Goal: Task Accomplishment & Management: Use online tool/utility

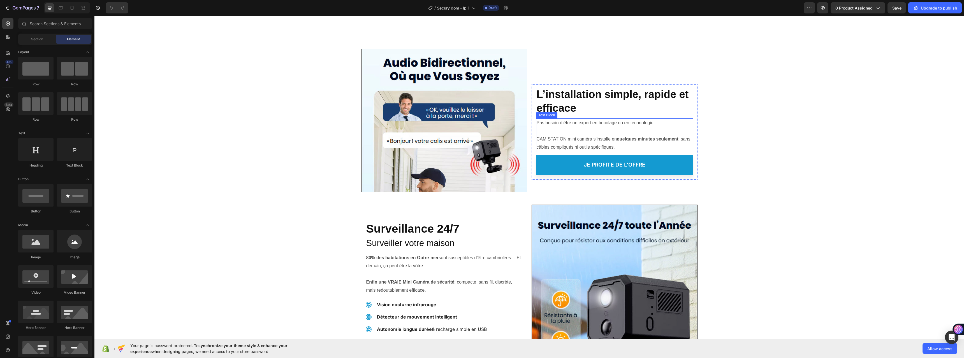
scroll to position [813, 0]
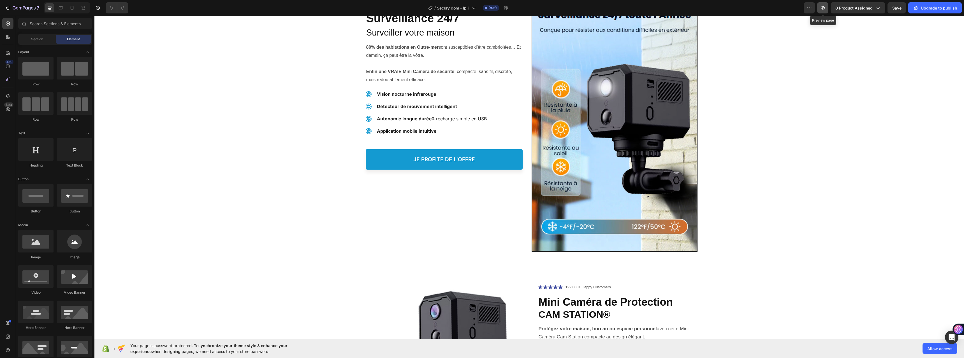
click at [825, 8] on icon "button" at bounding box center [823, 8] width 6 height 6
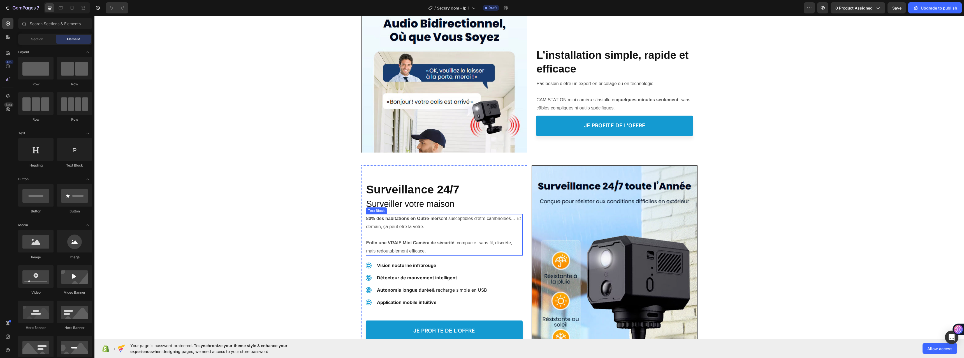
scroll to position [588, 0]
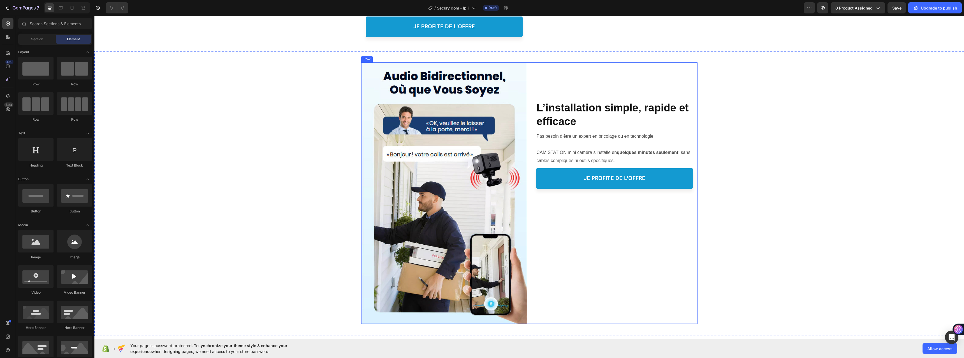
click at [647, 70] on div "Protéger votre Famille, Heading L’installation simple, rapide et efficace Headi…" at bounding box center [615, 193] width 166 height 262
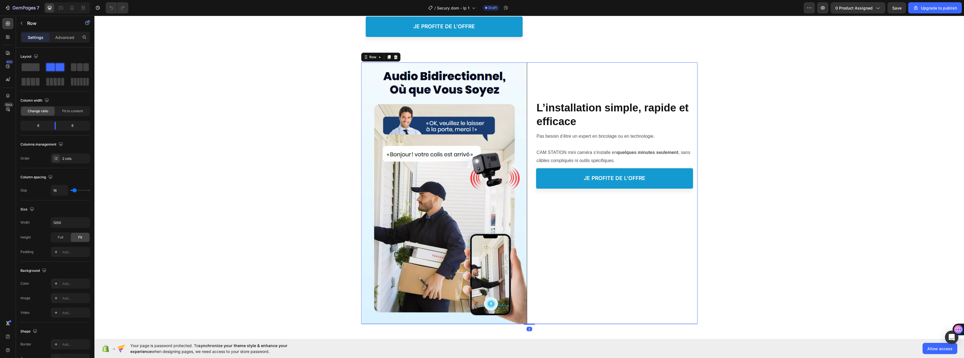
scroll to position [728, 0]
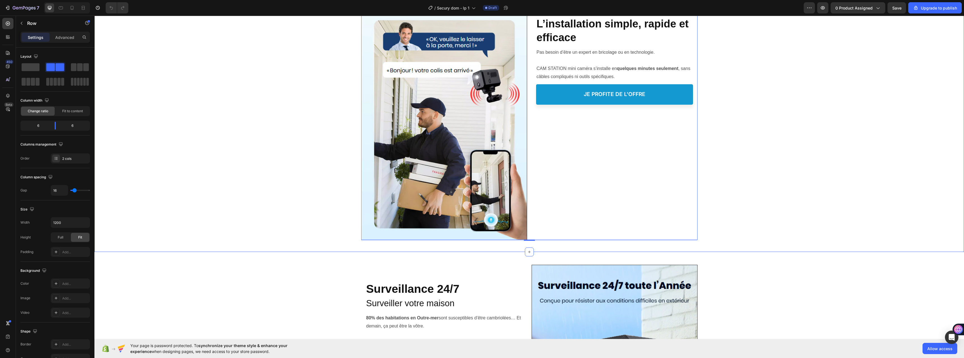
click at [256, 164] on div "Image Image Protéger votre Famille, Heading L’installation simple, rapide et ef…" at bounding box center [528, 109] width 869 height 263
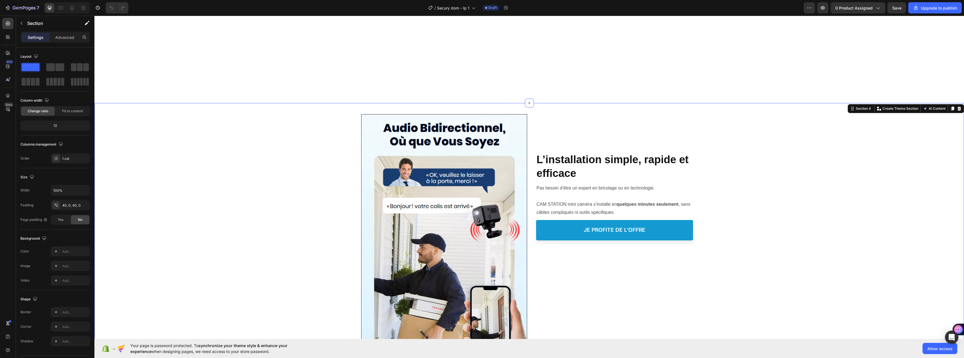
scroll to position [532, 0]
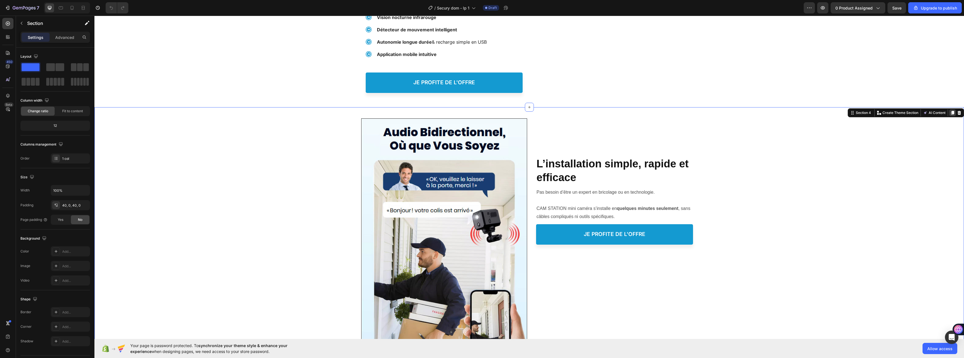
click at [950, 113] on icon at bounding box center [952, 113] width 4 height 4
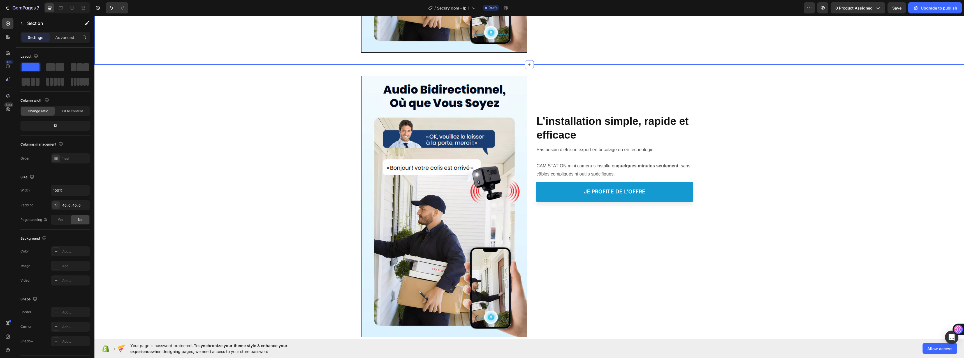
scroll to position [889, 0]
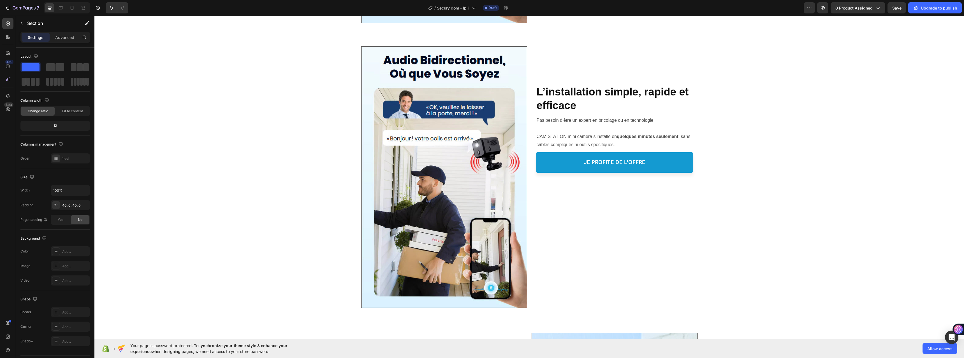
click at [203, 135] on div "Image Image Protéger votre Famille, Heading L’installation simple, rapide et ef…" at bounding box center [528, 178] width 869 height 263
click at [723, 51] on div "Image Image Protéger votre Famille, Heading L’installation simple, rapide et ef…" at bounding box center [528, 178] width 869 height 263
click at [323, 249] on div "Image Image Protéger votre Famille, Heading L’installation simple, rapide et ef…" at bounding box center [528, 178] width 869 height 263
click at [756, 45] on div "Image Image Protéger votre Famille, Heading L’installation simple, rapide et ef…" at bounding box center [528, 177] width 869 height 285
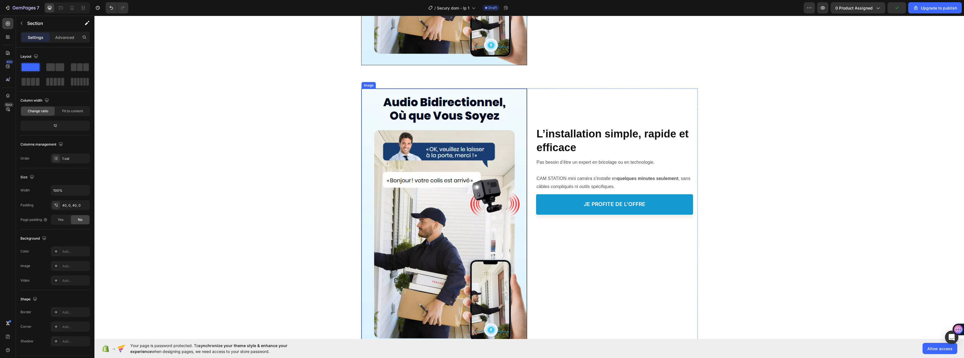
scroll to position [833, 0]
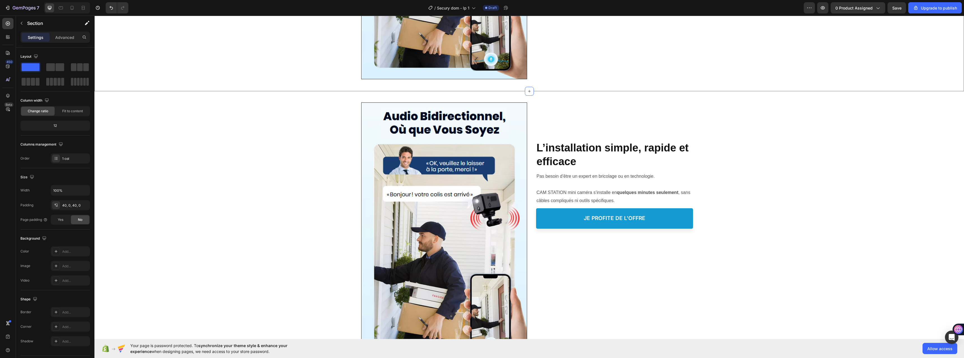
click at [384, 94] on div "Image Image Protéger votre Famille, Heading L’installation simple, rapide et ef…" at bounding box center [528, 233] width 869 height 285
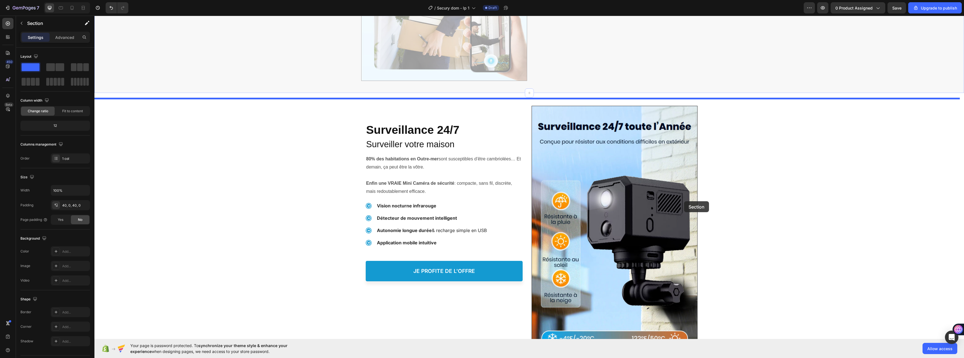
scroll to position [1197, 0]
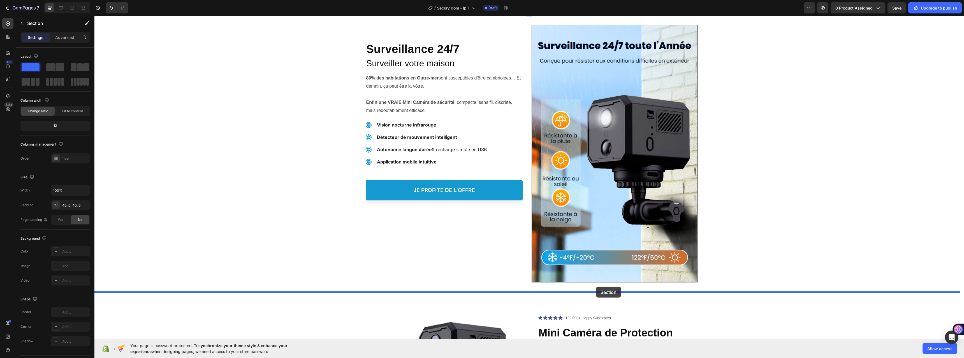
drag, startPoint x: 710, startPoint y: 97, endPoint x: 594, endPoint y: 274, distance: 211.7
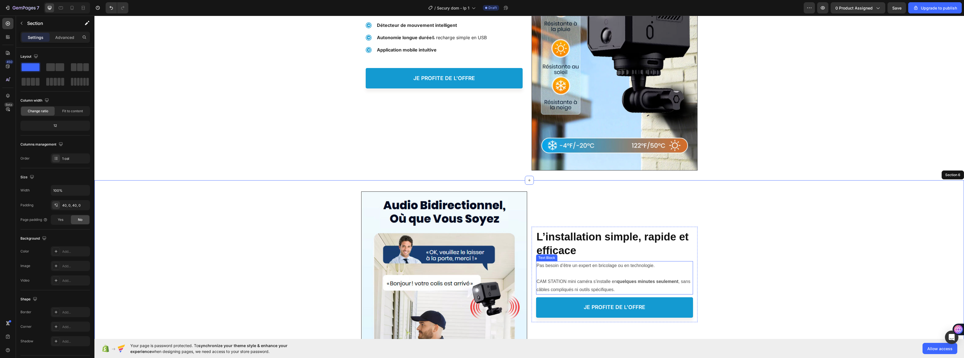
scroll to position [1137, 0]
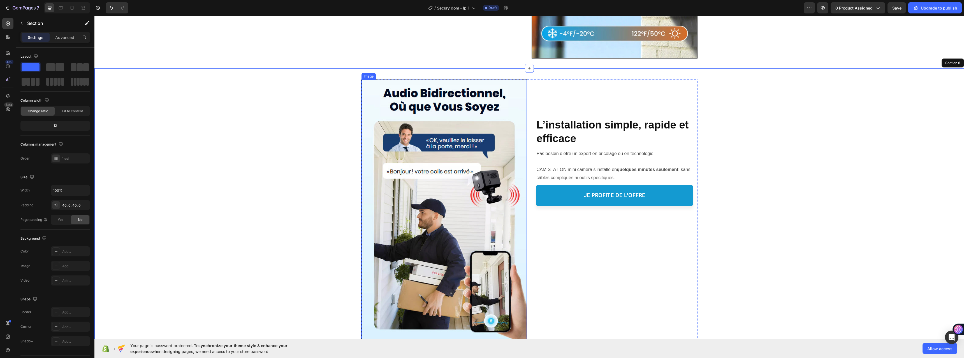
click at [470, 216] on img at bounding box center [443, 210] width 165 height 261
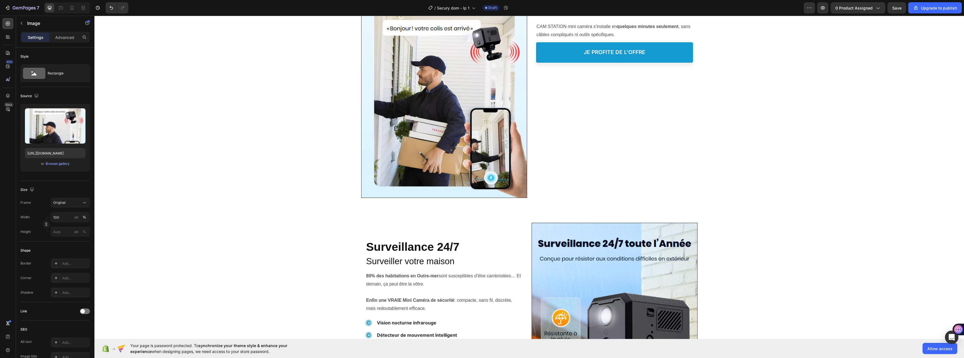
scroll to position [660, 0]
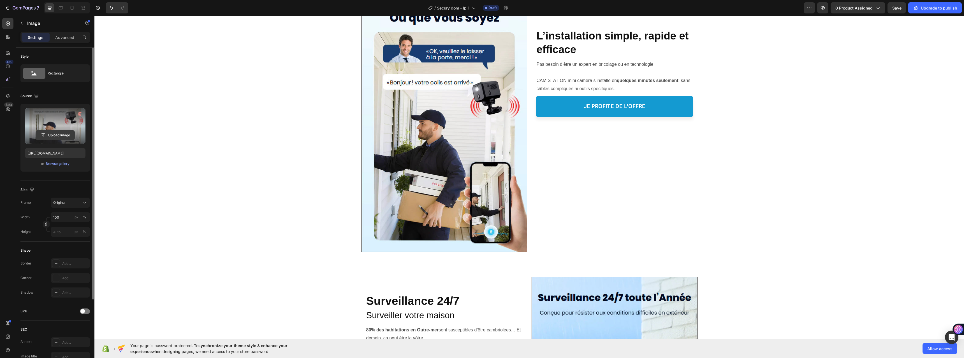
click at [38, 133] on input "file" at bounding box center [55, 136] width 39 height 10
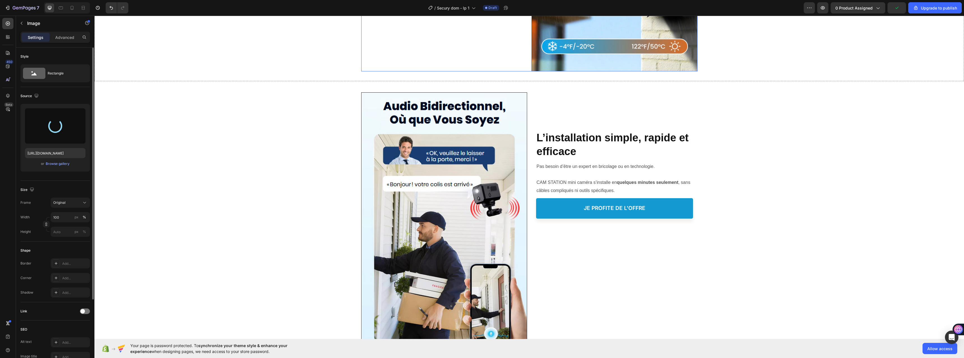
scroll to position [1137, 0]
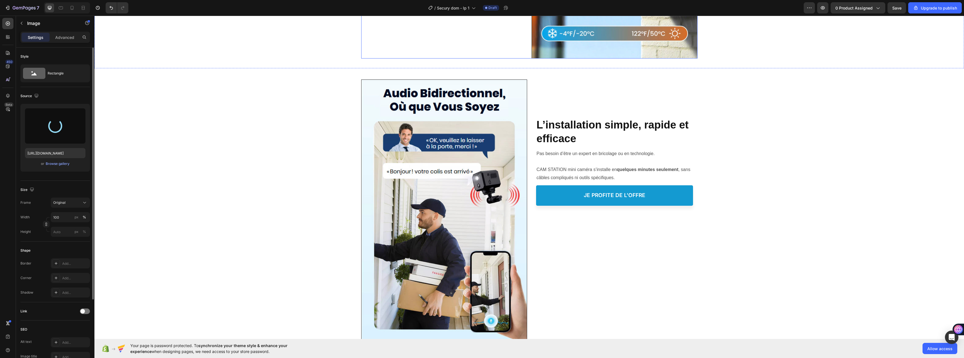
type input "[URL][DOMAIN_NAME]"
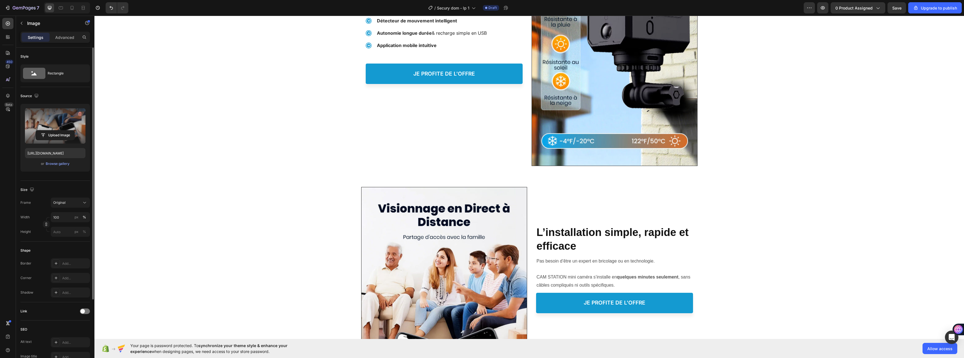
scroll to position [981, 0]
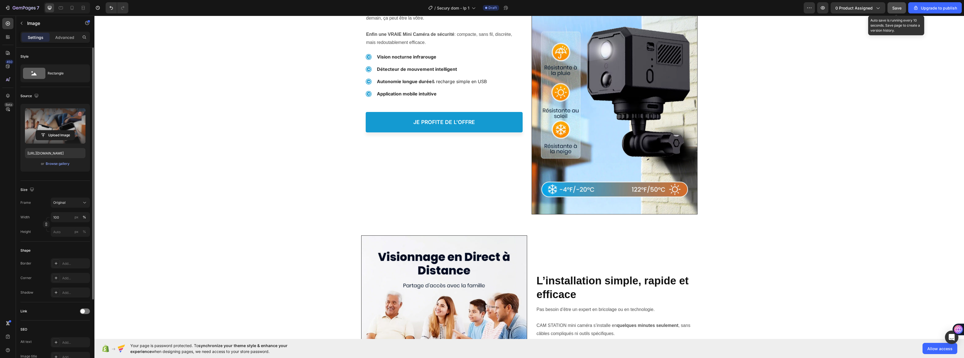
click at [901, 8] on span "Save" at bounding box center [896, 8] width 9 height 5
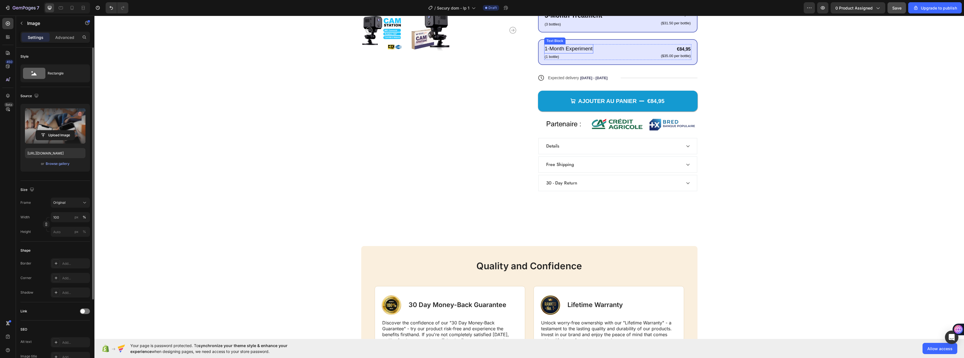
scroll to position [1681, 0]
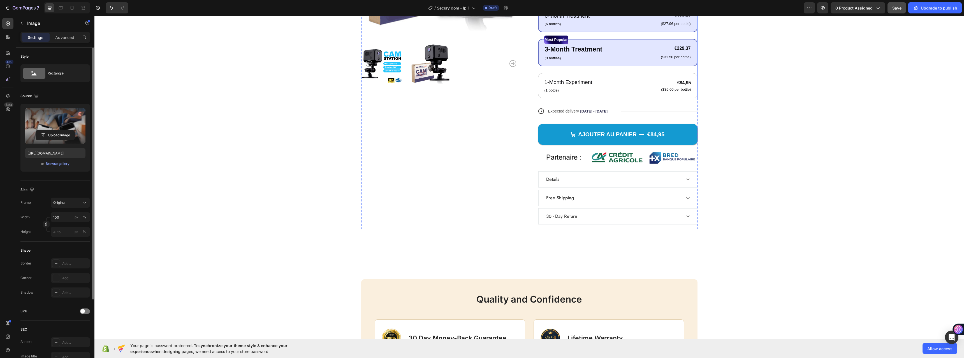
click at [626, 32] on div "6-Month Treatment Text Block (6 bottles) Text Block €433,25 Product Price Produ…" at bounding box center [617, 19] width 159 height 26
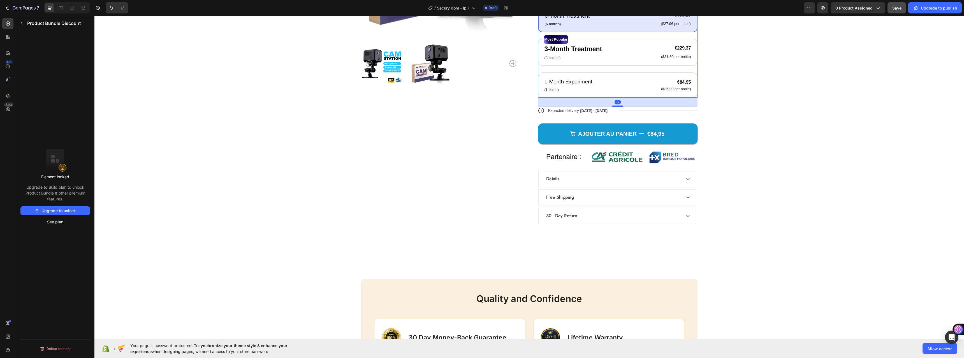
click at [604, 4] on div at bounding box center [604, 1] width 7 height 7
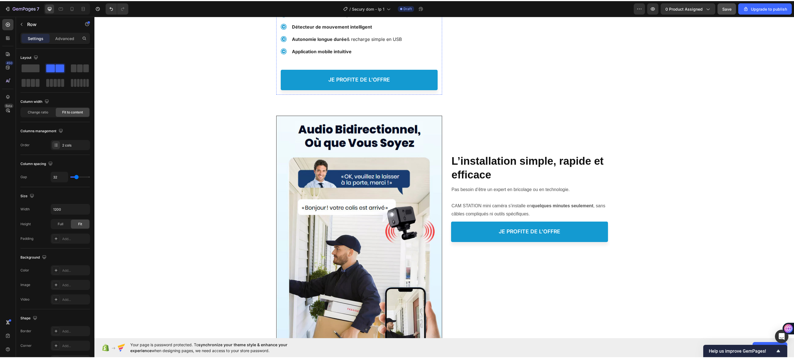
scroll to position [560, 0]
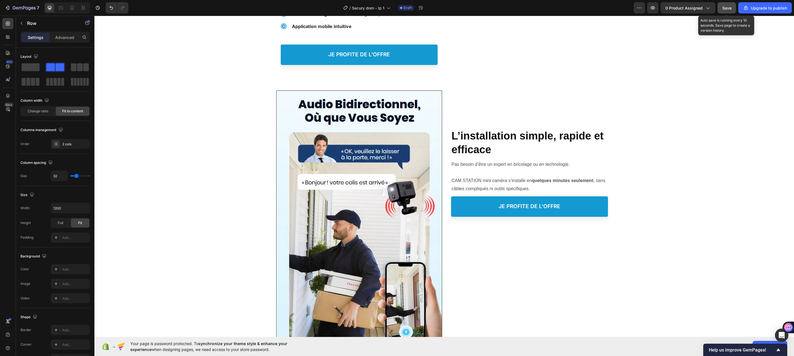
click at [728, 9] on span "Save" at bounding box center [726, 8] width 9 height 5
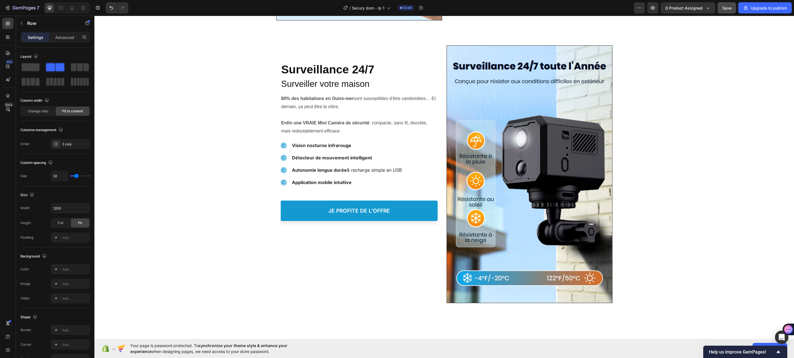
scroll to position [785, 0]
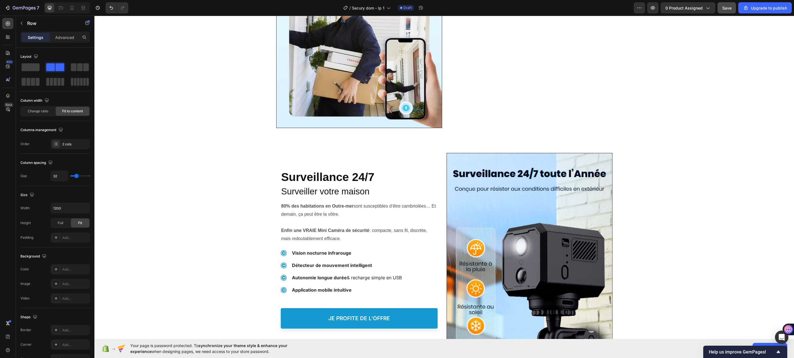
click at [134, 349] on span "Your page is password protected. To synchronize your theme style & enhance your…" at bounding box center [219, 349] width 179 height 12
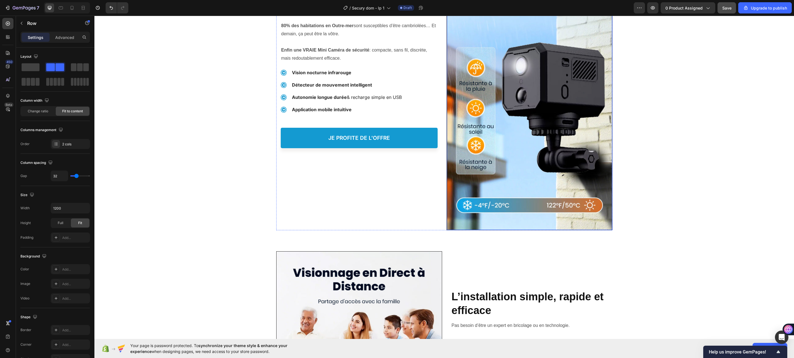
scroll to position [1009, 0]
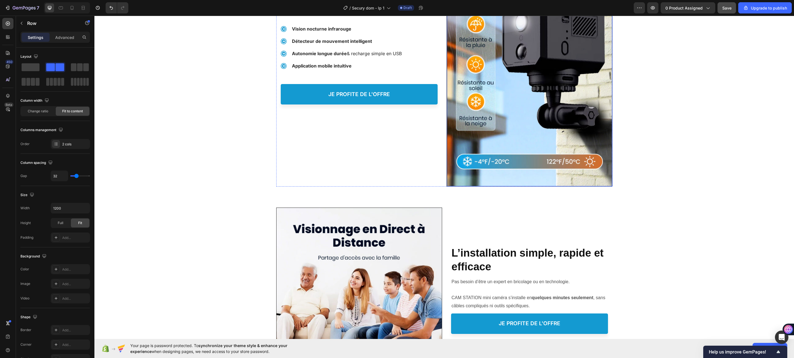
click at [512, 128] on img at bounding box center [529, 57] width 165 height 257
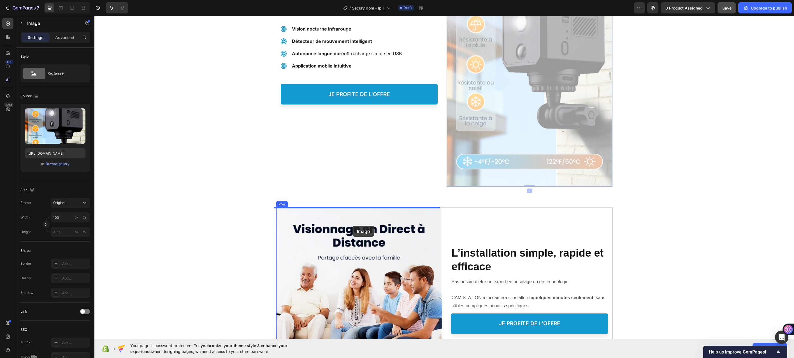
drag, startPoint x: 500, startPoint y: 110, endPoint x: 352, endPoint y: 226, distance: 187.6
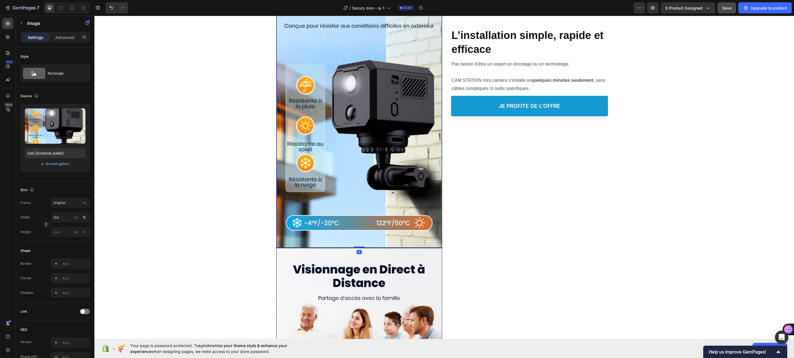
scroll to position [1233, 0]
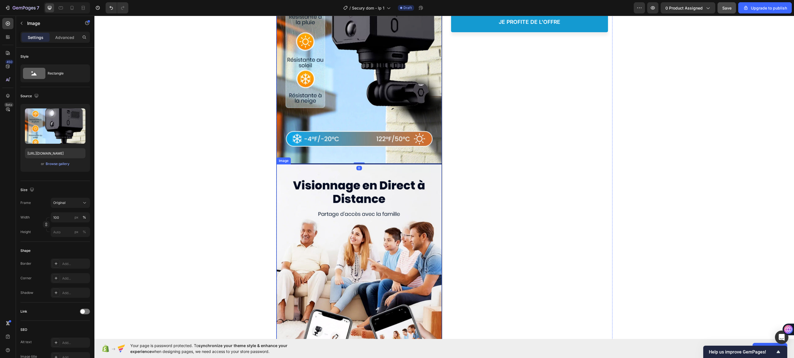
click at [353, 228] on img at bounding box center [359, 314] width 165 height 301
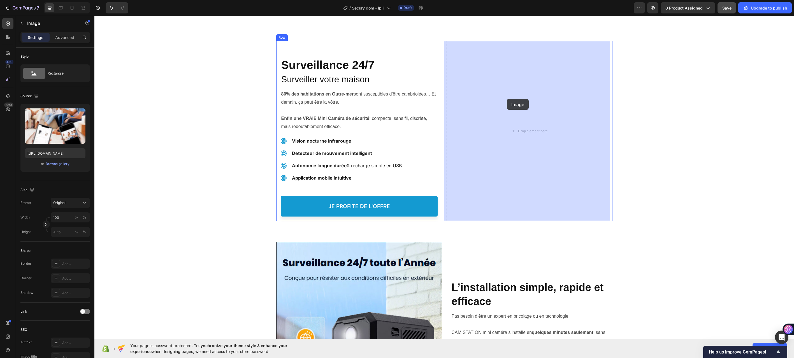
drag, startPoint x: 331, startPoint y: 227, endPoint x: 507, endPoint y: 99, distance: 217.5
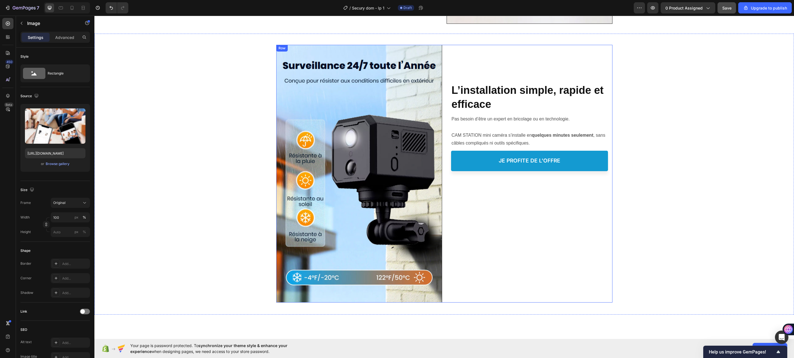
scroll to position [1177, 0]
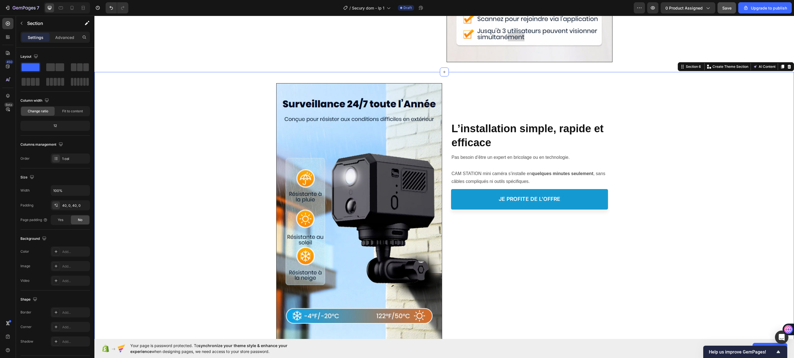
click at [649, 90] on div "Image Image Protéger votre Famille, Heading L’installation simple, rapide et ef…" at bounding box center [444, 212] width 700 height 259
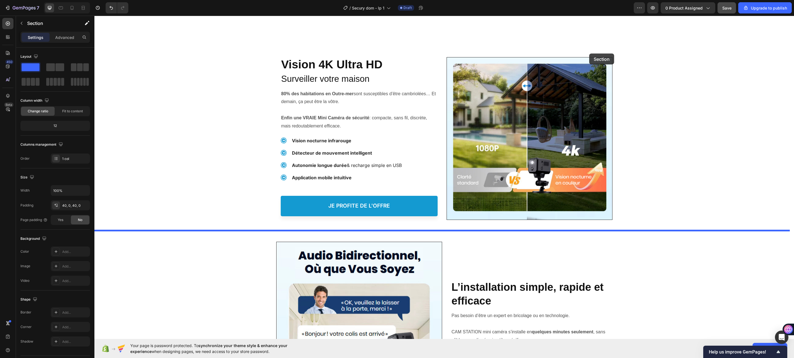
scroll to position [390, 0]
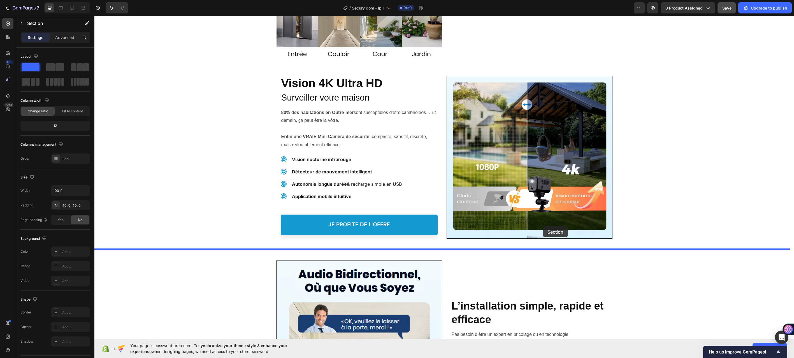
drag, startPoint x: 649, startPoint y: 90, endPoint x: 543, endPoint y: 226, distance: 172.7
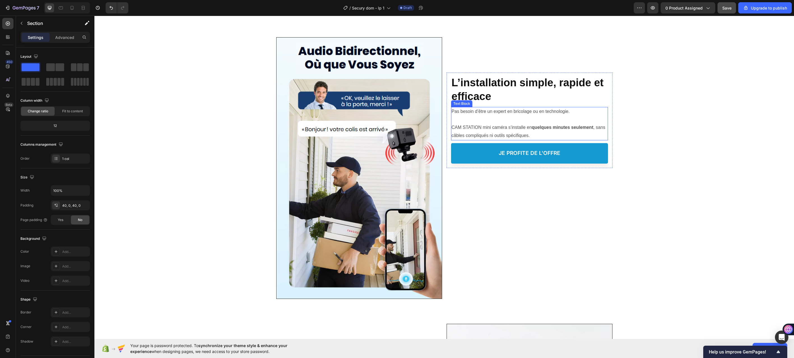
scroll to position [1063, 0]
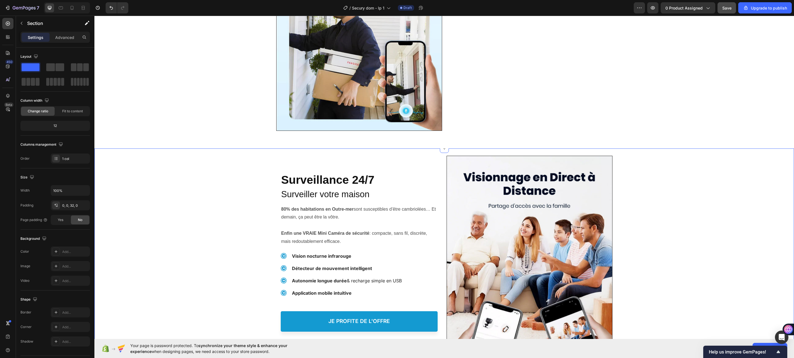
click at [676, 203] on div "Protéger votre Famille, Heading Surveillance 24/7 Heading Surveiller votre mais…" at bounding box center [444, 303] width 700 height 310
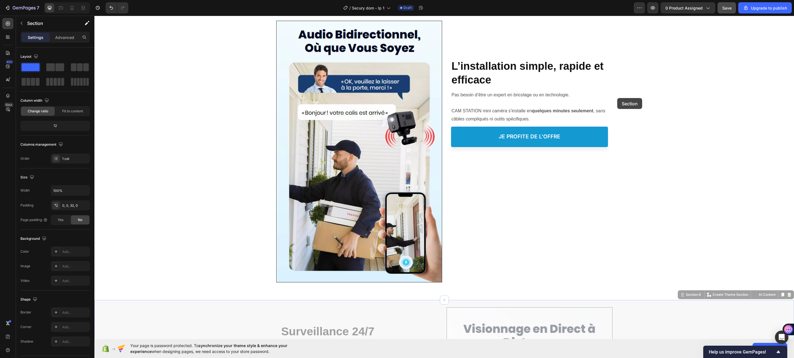
scroll to position [867, 0]
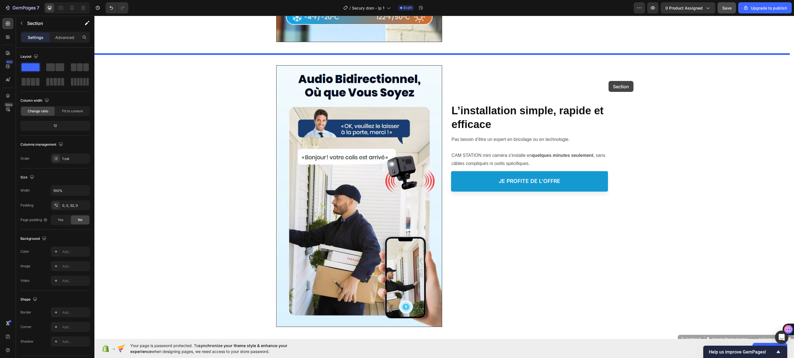
drag, startPoint x: 677, startPoint y: 199, endPoint x: 609, endPoint y: 81, distance: 136.9
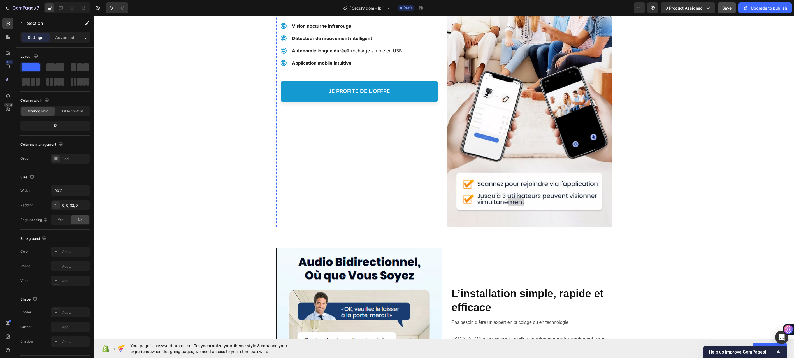
scroll to position [1063, 0]
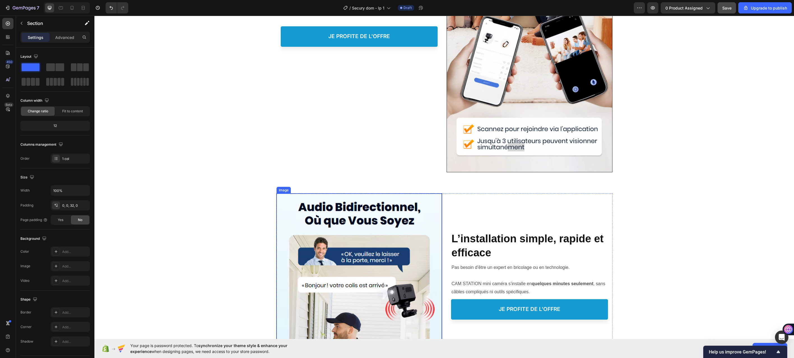
click at [356, 222] on img at bounding box center [359, 324] width 165 height 261
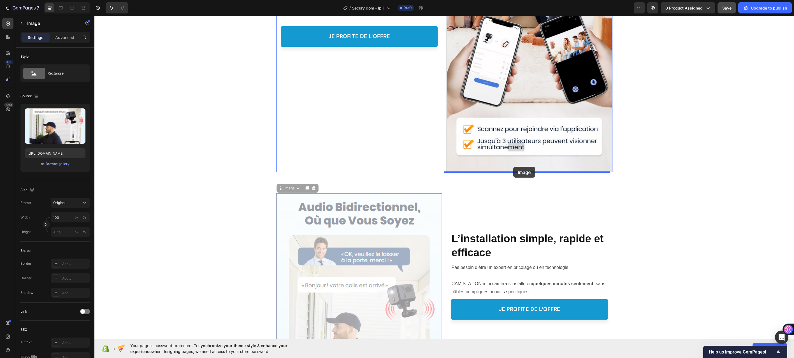
drag, startPoint x: 342, startPoint y: 227, endPoint x: 513, endPoint y: 167, distance: 181.4
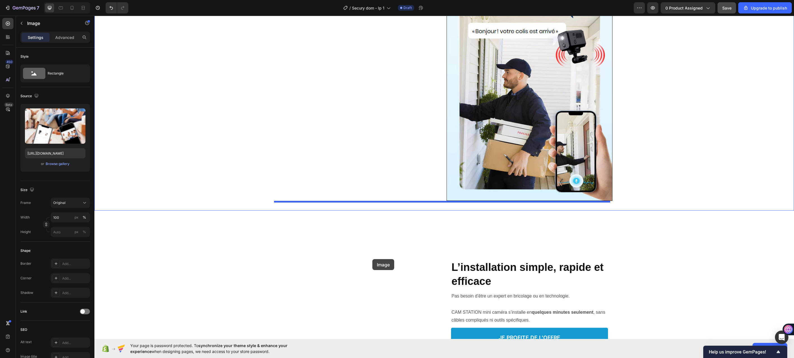
scroll to position [1343, 0]
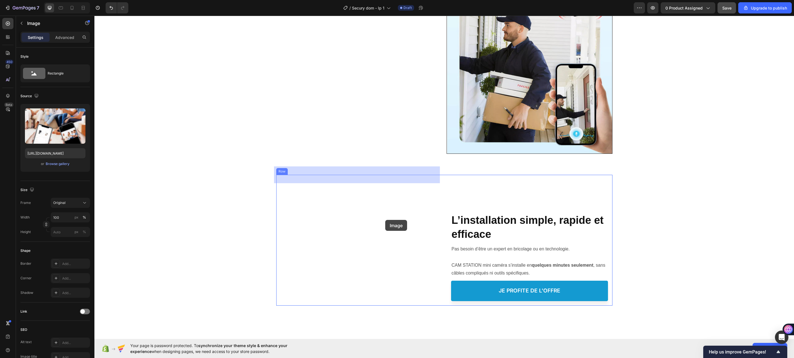
drag, startPoint x: 511, startPoint y: 107, endPoint x: 386, endPoint y: 217, distance: 165.9
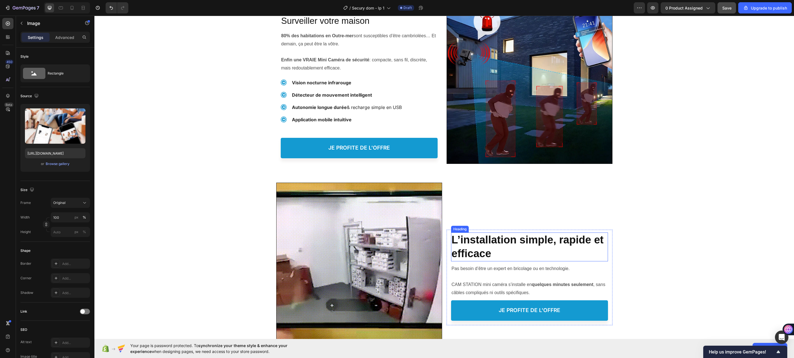
scroll to position [0, 0]
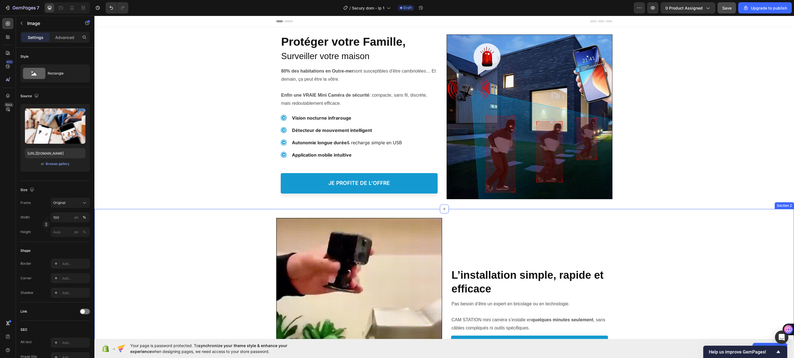
click at [243, 214] on div "Image Image Image Protéger votre Famille, Heading L’installation simple, rapide…" at bounding box center [444, 331] width 700 height 244
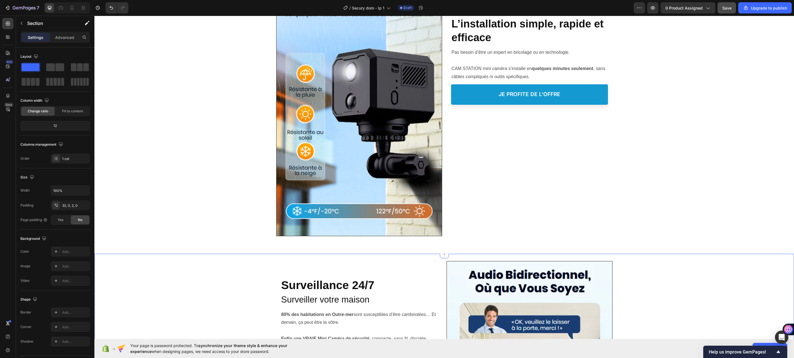
click at [208, 190] on div "Image Image Protéger votre Famille, Heading L’installation simple, rapide et ef…" at bounding box center [444, 107] width 700 height 259
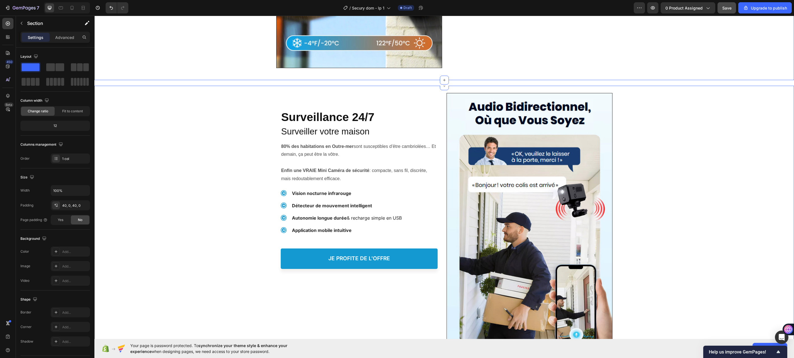
click at [198, 194] on div "Protéger votre Famille, Heading Surveillance 24/7 Heading Surveiller votre mais…" at bounding box center [444, 221] width 700 height 270
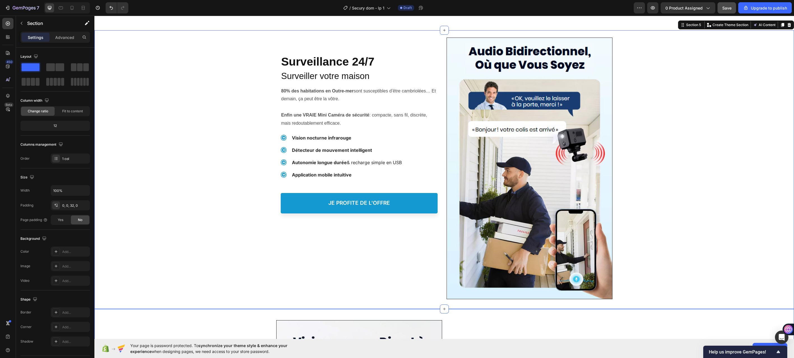
scroll to position [869, 0]
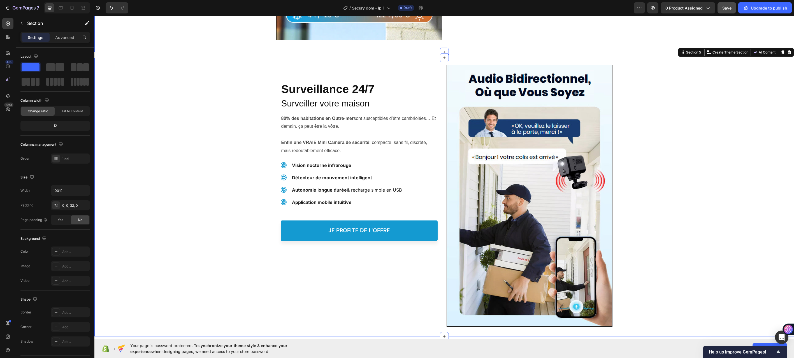
click at [261, 68] on div "Protéger votre Famille, Heading Surveillance 24/7 Heading Surveiller votre mais…" at bounding box center [444, 193] width 700 height 270
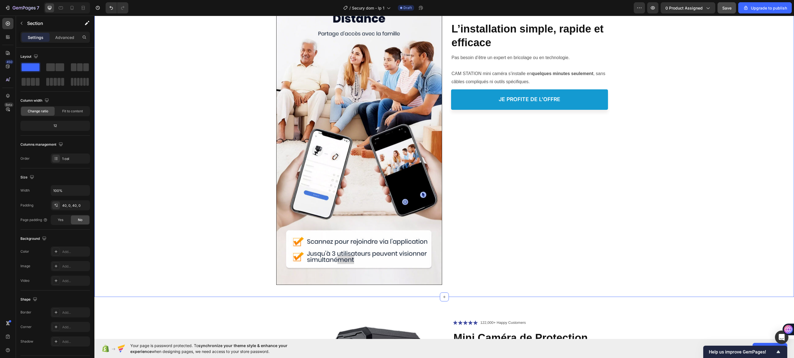
click at [179, 114] on div "Image Image Protéger votre Famille, Heading L’installation simple, rapide et ef…" at bounding box center [444, 134] width 700 height 303
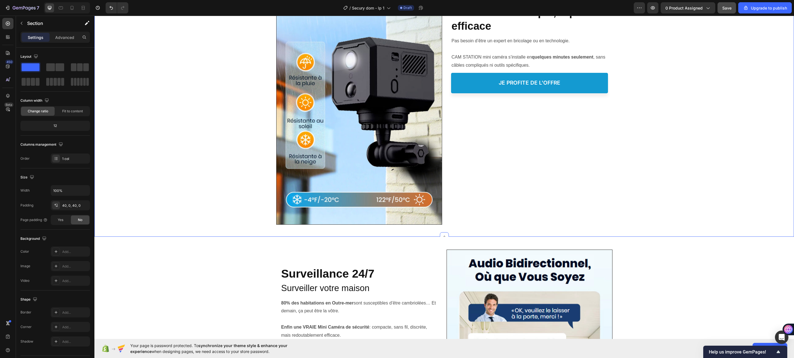
scroll to position [625, 0]
